Goal: Task Accomplishment & Management: Use online tool/utility

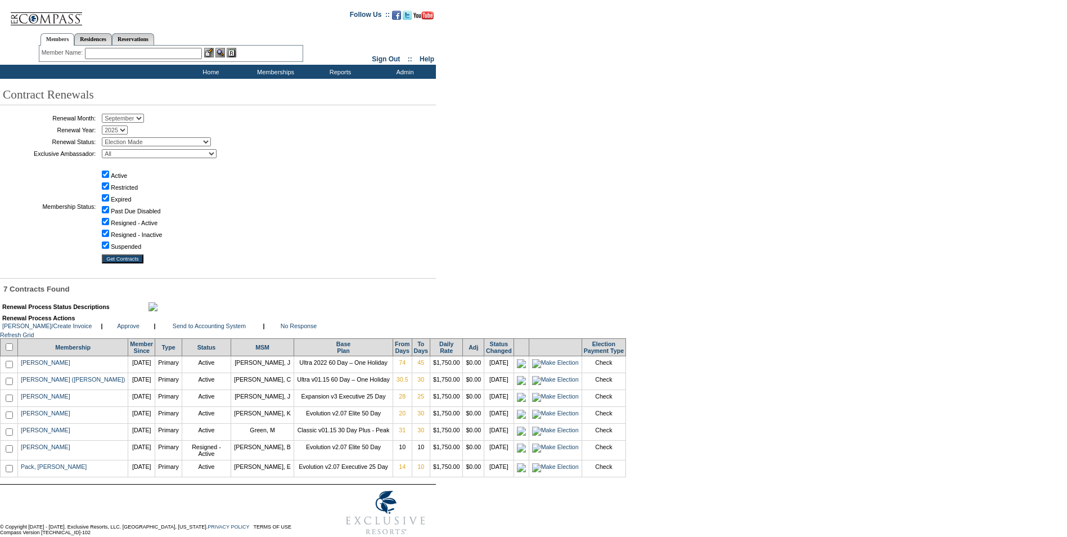
click at [12, 402] on input "checkbox" at bounding box center [9, 397] width 7 height 7
checkbox input "true"
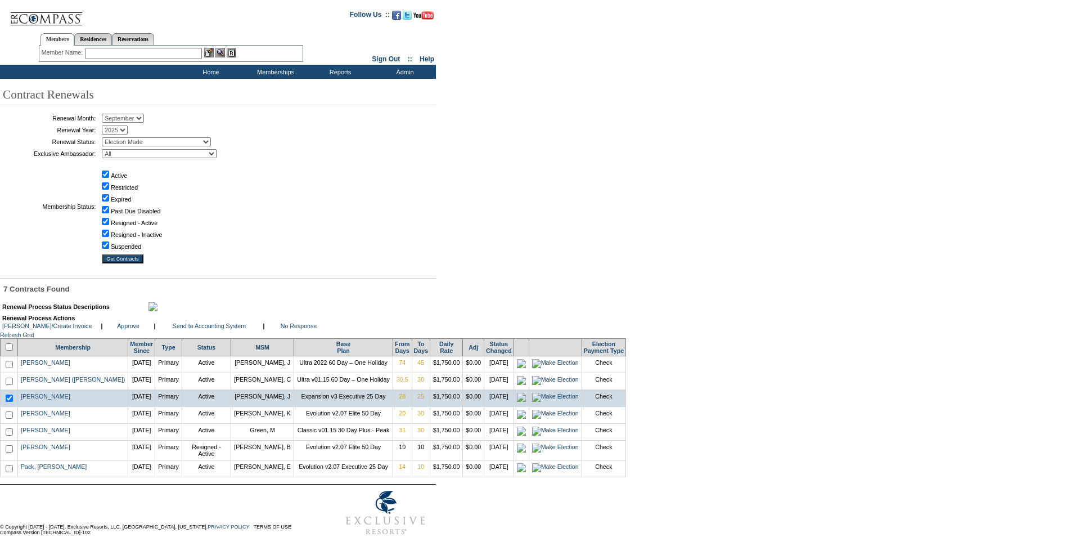
click at [13, 368] on input "checkbox" at bounding box center [9, 364] width 7 height 7
checkbox input "true"
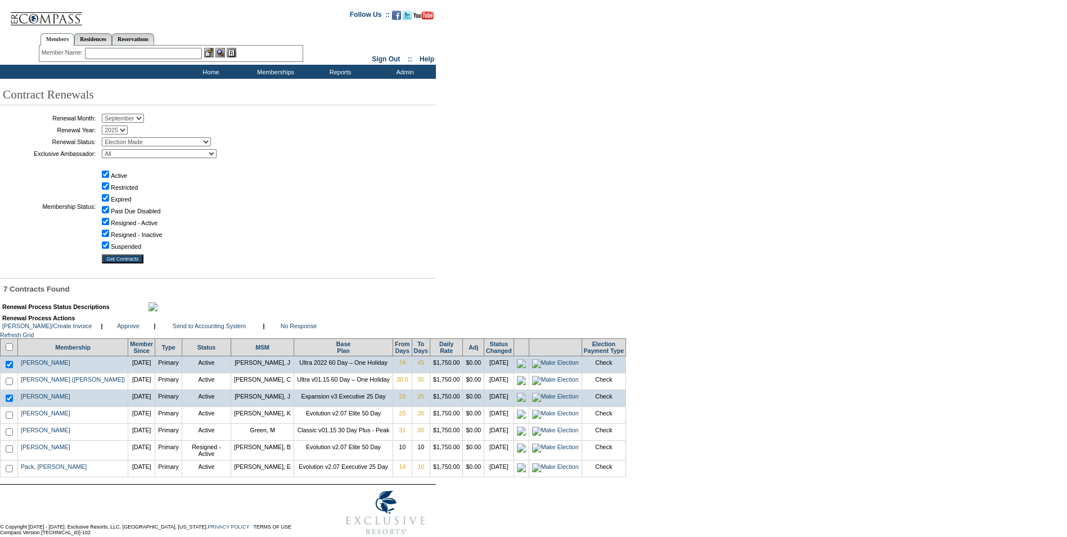
click at [10, 418] on input "checkbox" at bounding box center [9, 414] width 7 height 7
checkbox input "true"
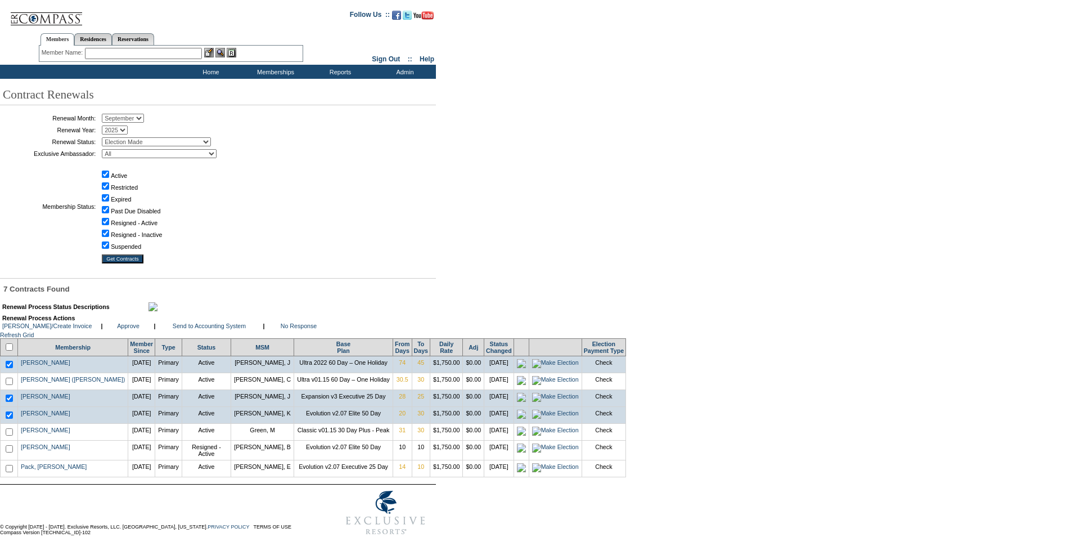
click at [13, 472] on input "checkbox" at bounding box center [9, 468] width 7 height 7
checkbox input "true"
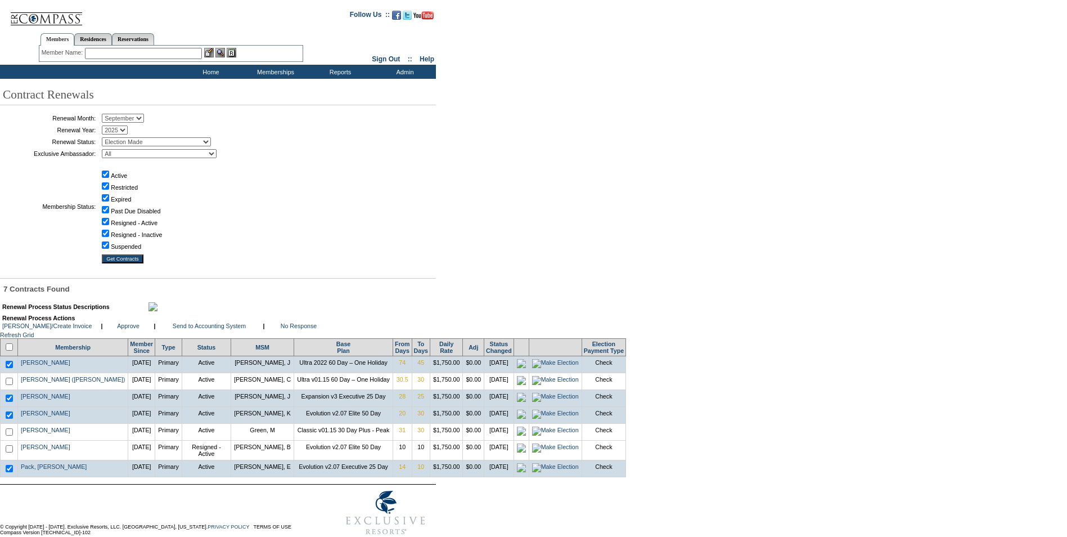
click at [11, 452] on input "checkbox" at bounding box center [9, 448] width 7 height 7
checkbox input "true"
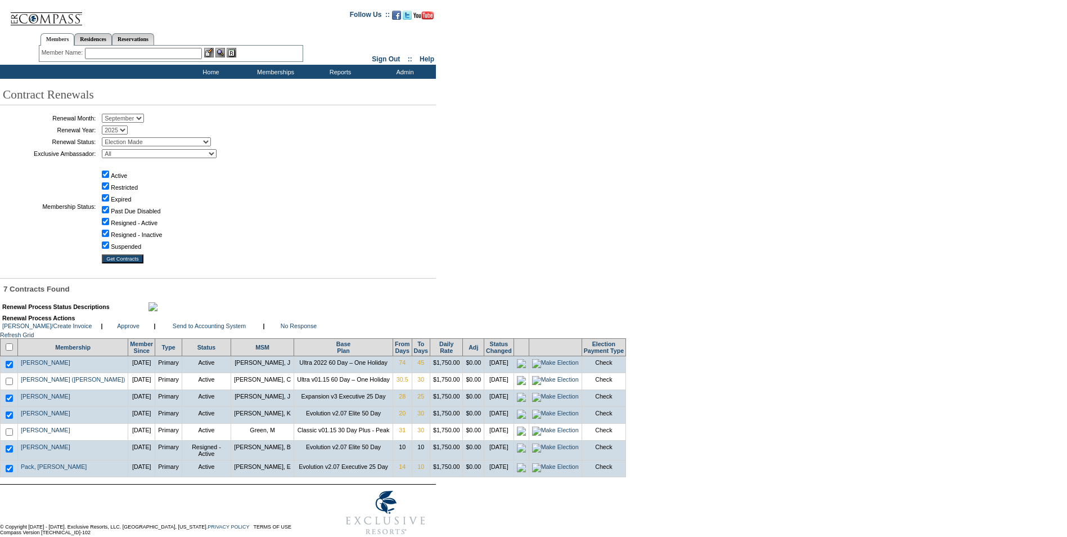
click at [10, 385] on input "checkbox" at bounding box center [9, 380] width 7 height 7
checkbox input "true"
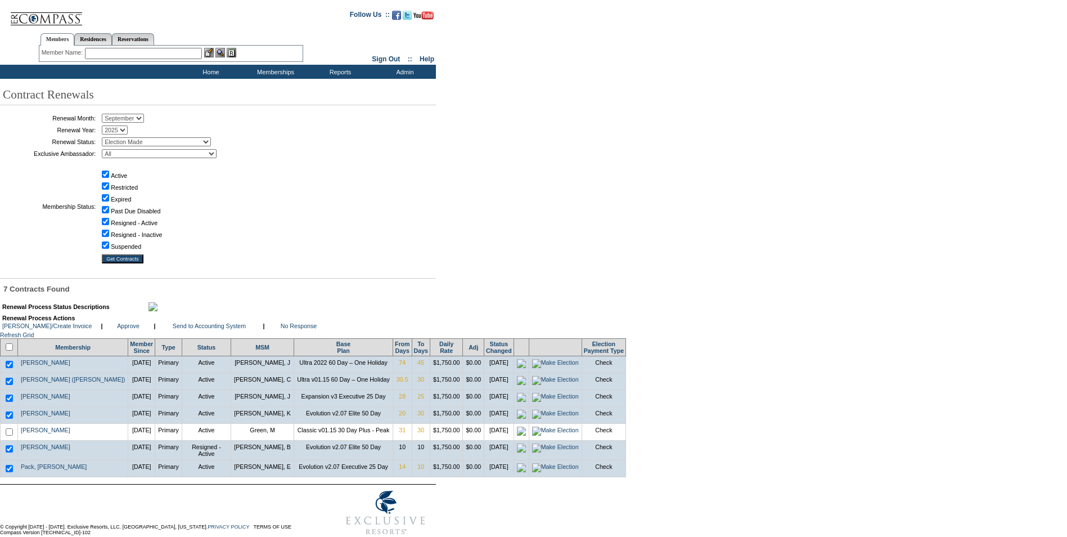
click at [12, 435] on input "checkbox" at bounding box center [9, 431] width 7 height 7
checkbox input "true"
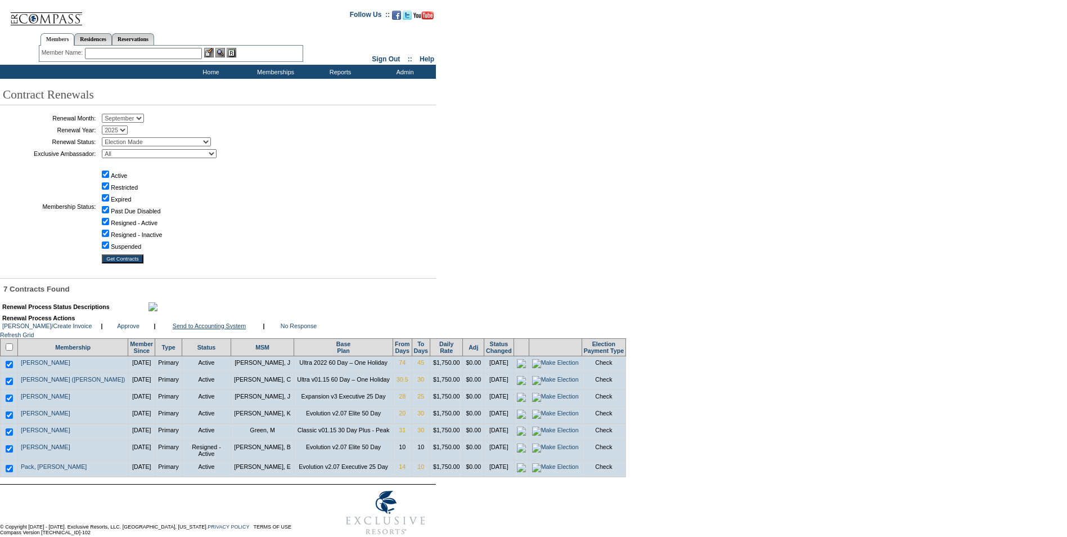
click at [201, 329] on link "Send to Accounting System" at bounding box center [209, 325] width 73 height 7
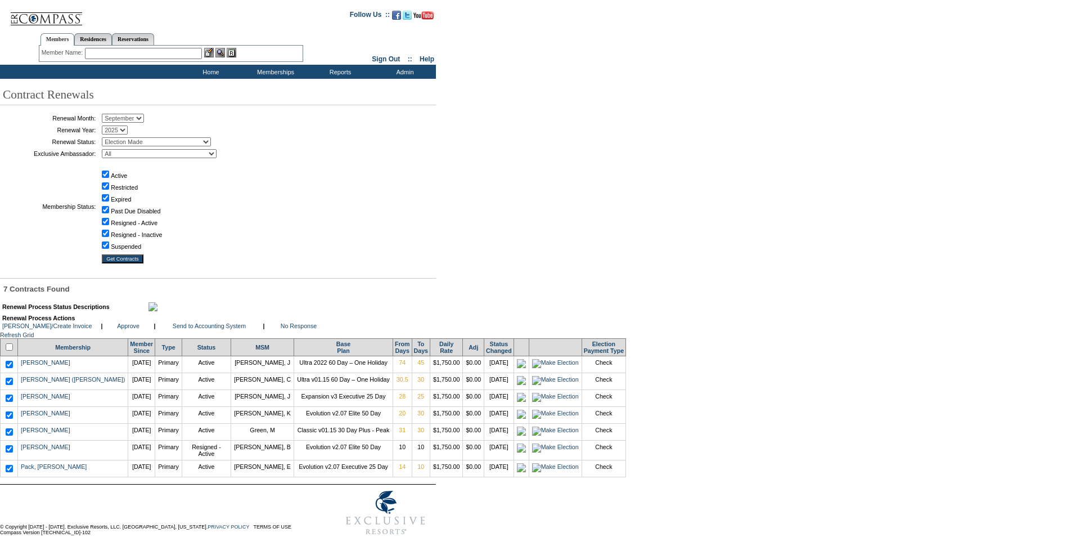
click at [144, 121] on select "January February March April May June July August September October November De…" at bounding box center [123, 118] width 42 height 9
select select "10"
click at [106, 114] on select "January February March April May June July August September October November De…" at bounding box center [123, 118] width 42 height 9
click at [135, 259] on input "Get Contracts" at bounding box center [123, 258] width 42 height 9
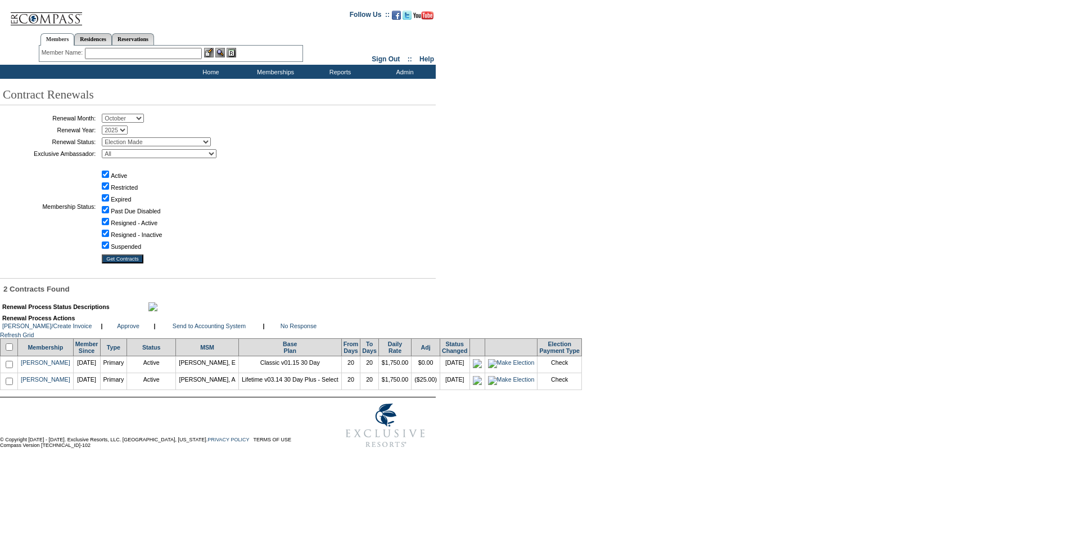
click at [12, 368] on input "checkbox" at bounding box center [9, 364] width 7 height 7
checkbox input "true"
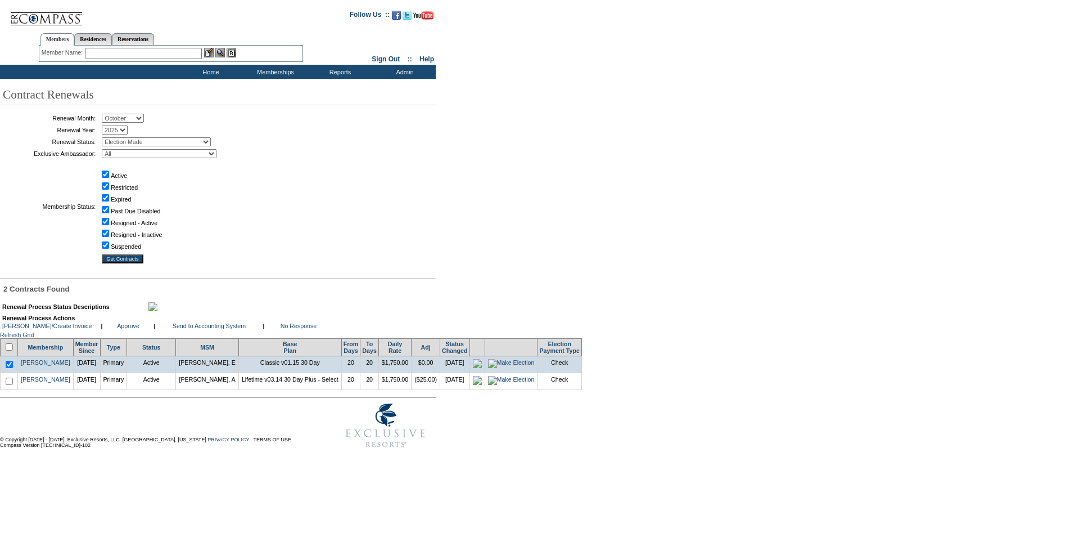
click at [10, 385] on input "checkbox" at bounding box center [9, 380] width 7 height 7
checkbox input "true"
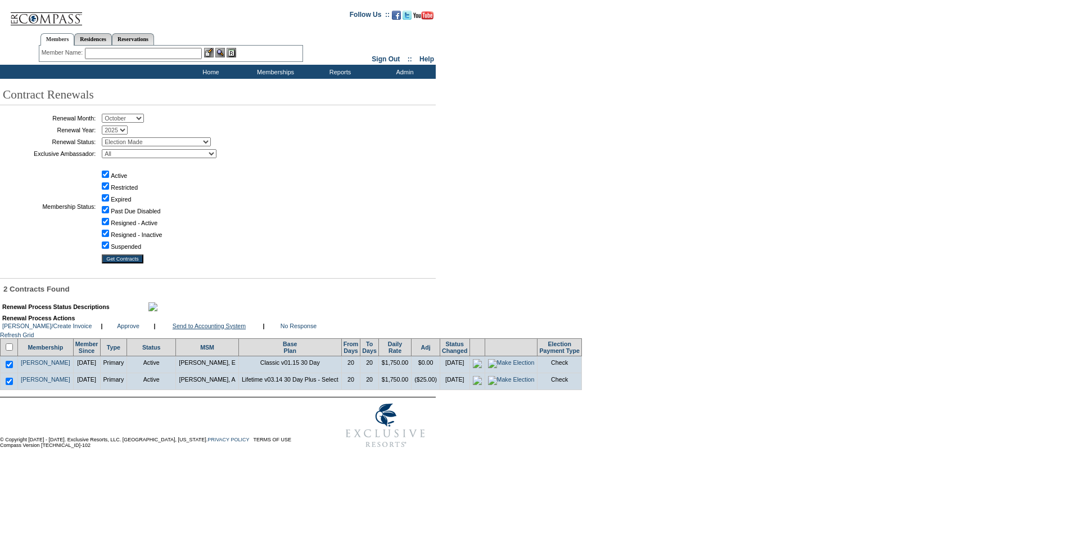
click at [196, 329] on link "Send to Accounting System" at bounding box center [209, 325] width 73 height 7
